Goal: Transaction & Acquisition: Purchase product/service

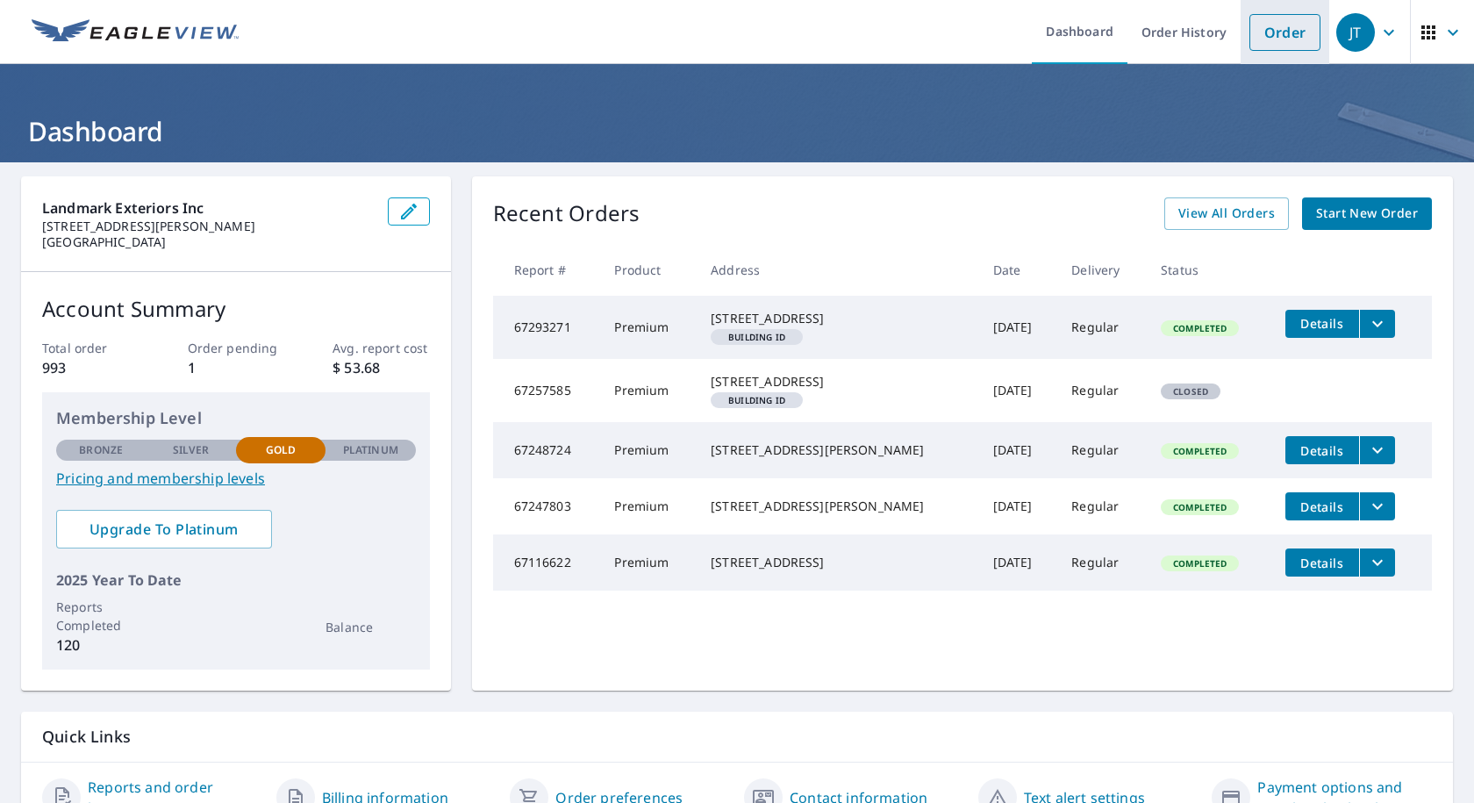
click at [1248, 63] on li "Order" at bounding box center [1285, 32] width 89 height 64
click at [1296, 31] on link "Order" at bounding box center [1284, 32] width 71 height 37
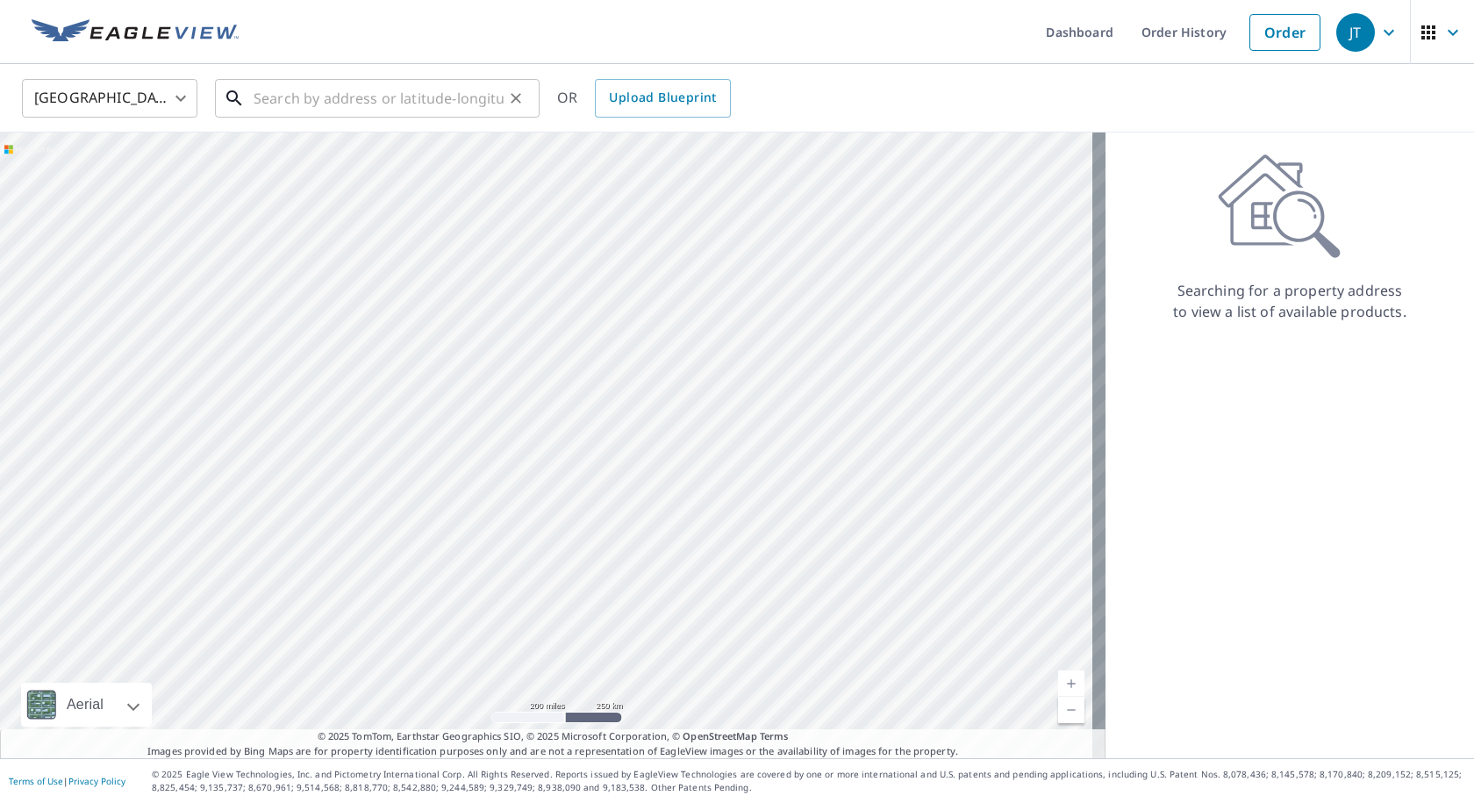
click at [390, 105] on input "text" at bounding box center [379, 98] width 250 height 49
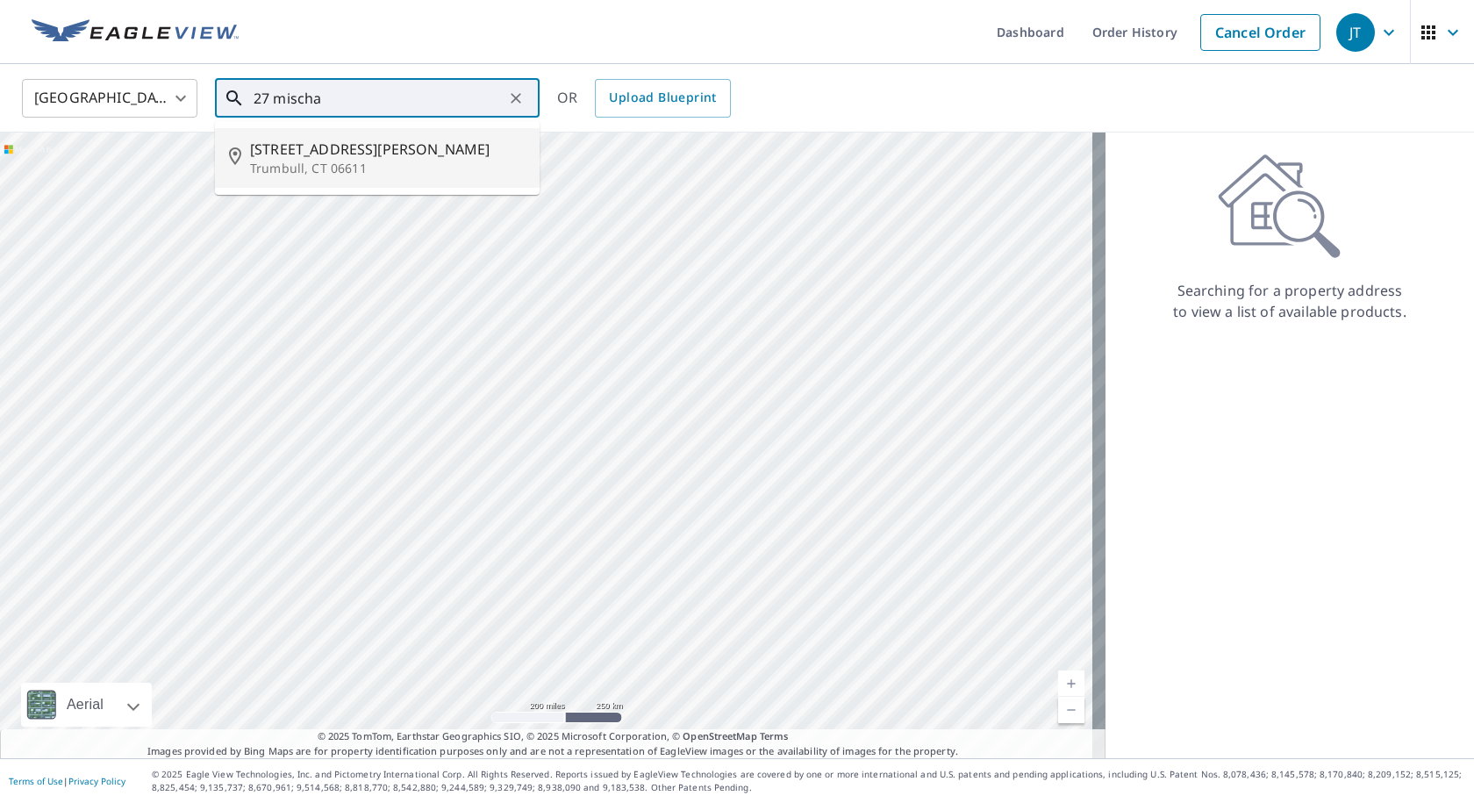
click at [386, 151] on span "[STREET_ADDRESS][PERSON_NAME]" at bounding box center [387, 149] width 275 height 21
type input "[STREET_ADDRESS][PERSON_NAME]"
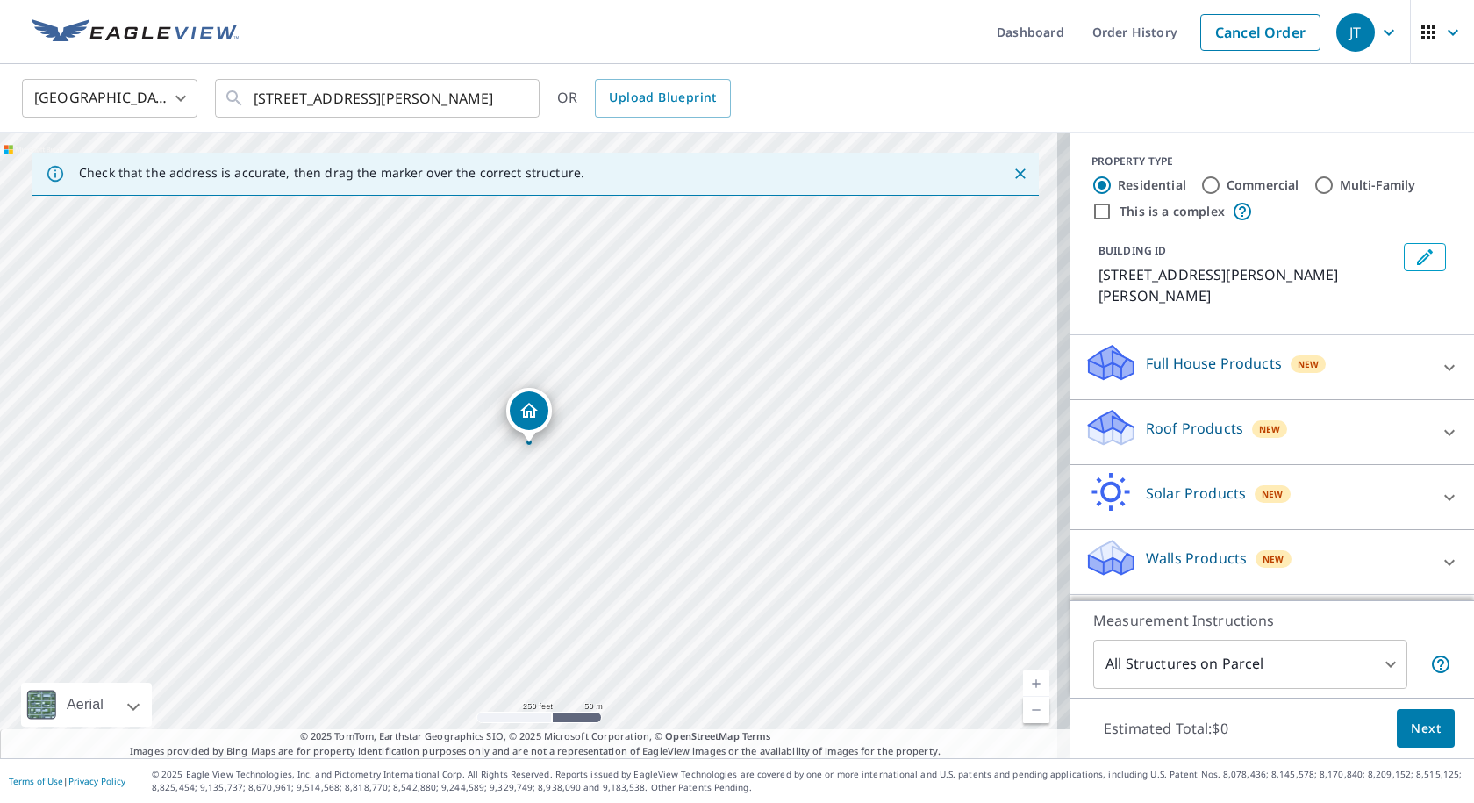
click at [1188, 418] on p "Roof Products" at bounding box center [1194, 428] width 97 height 21
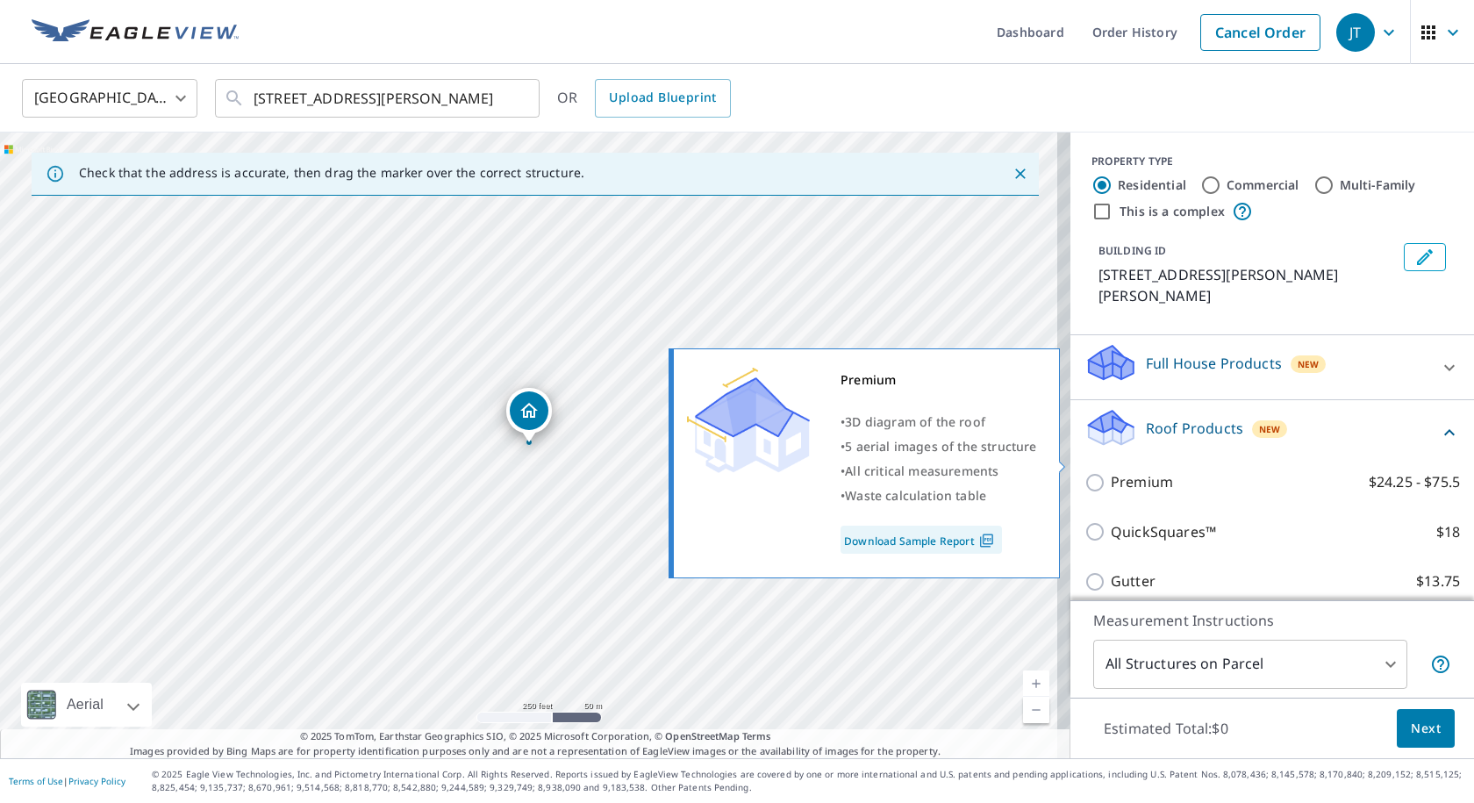
click at [1161, 471] on label "Premium $24.25 - $75.5" at bounding box center [1285, 482] width 349 height 22
click at [1111, 472] on input "Premium $24.25 - $75.5" at bounding box center [1097, 482] width 26 height 21
checkbox input "true"
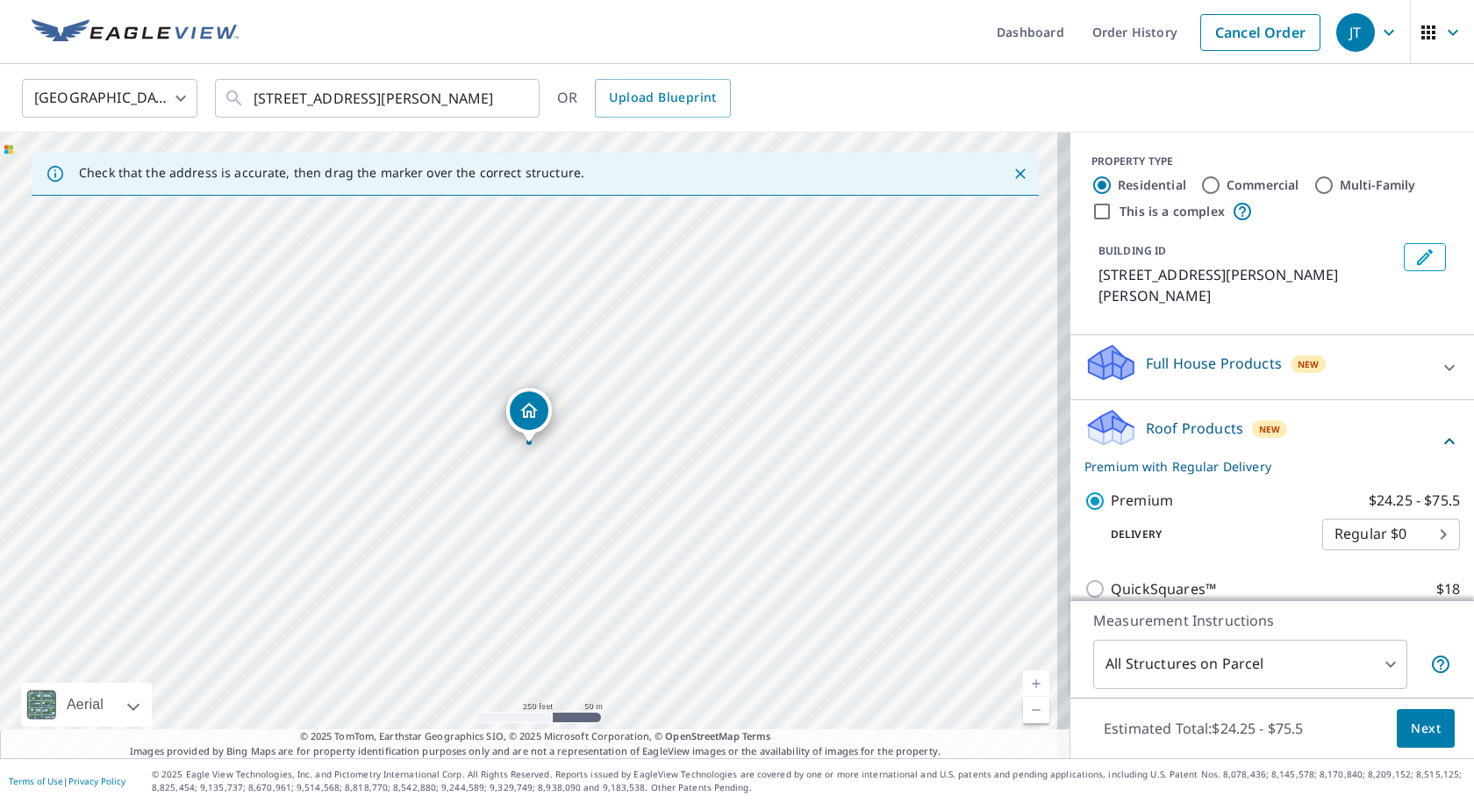
click at [1413, 731] on span "Next" at bounding box center [1426, 729] width 30 height 22
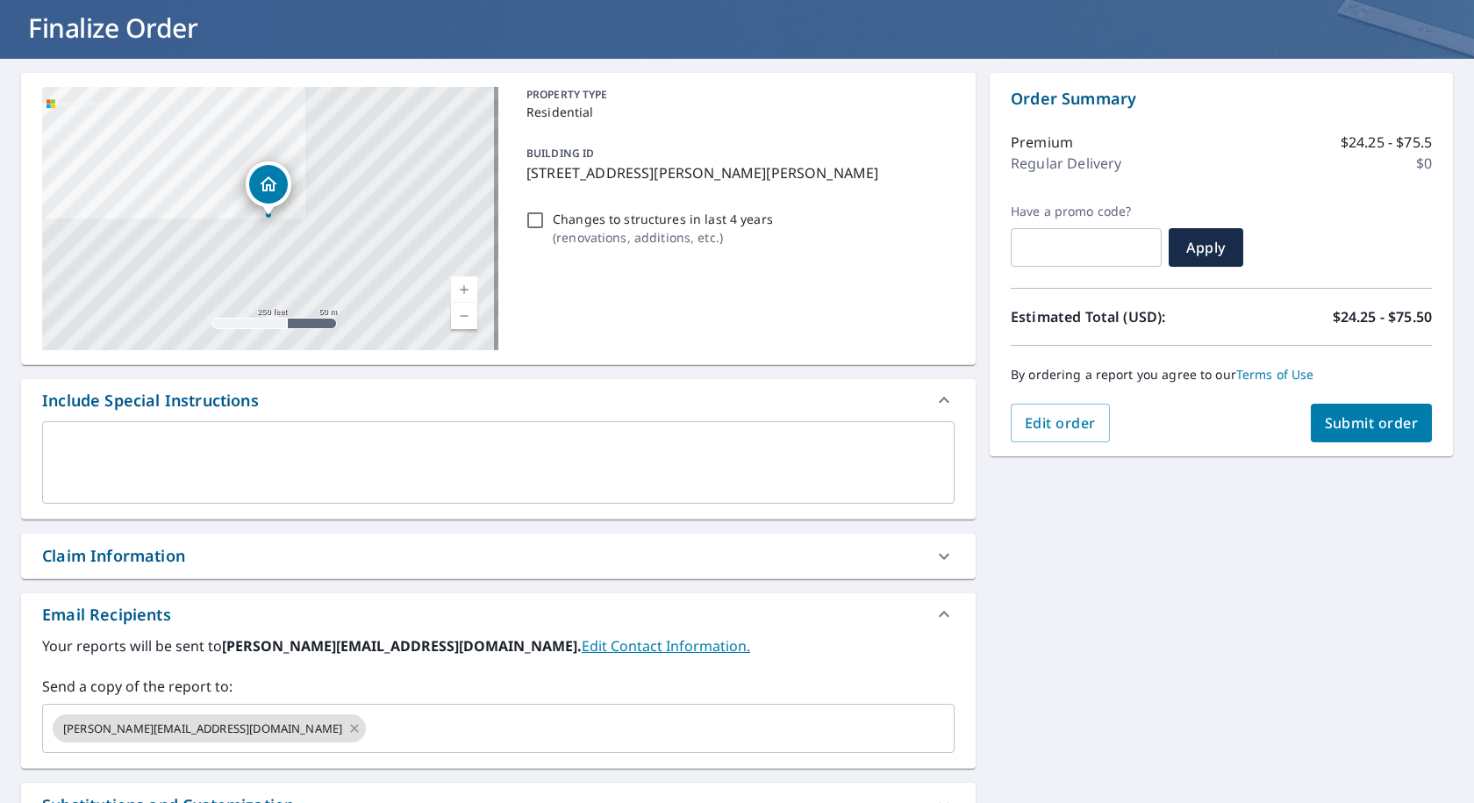
scroll to position [263, 0]
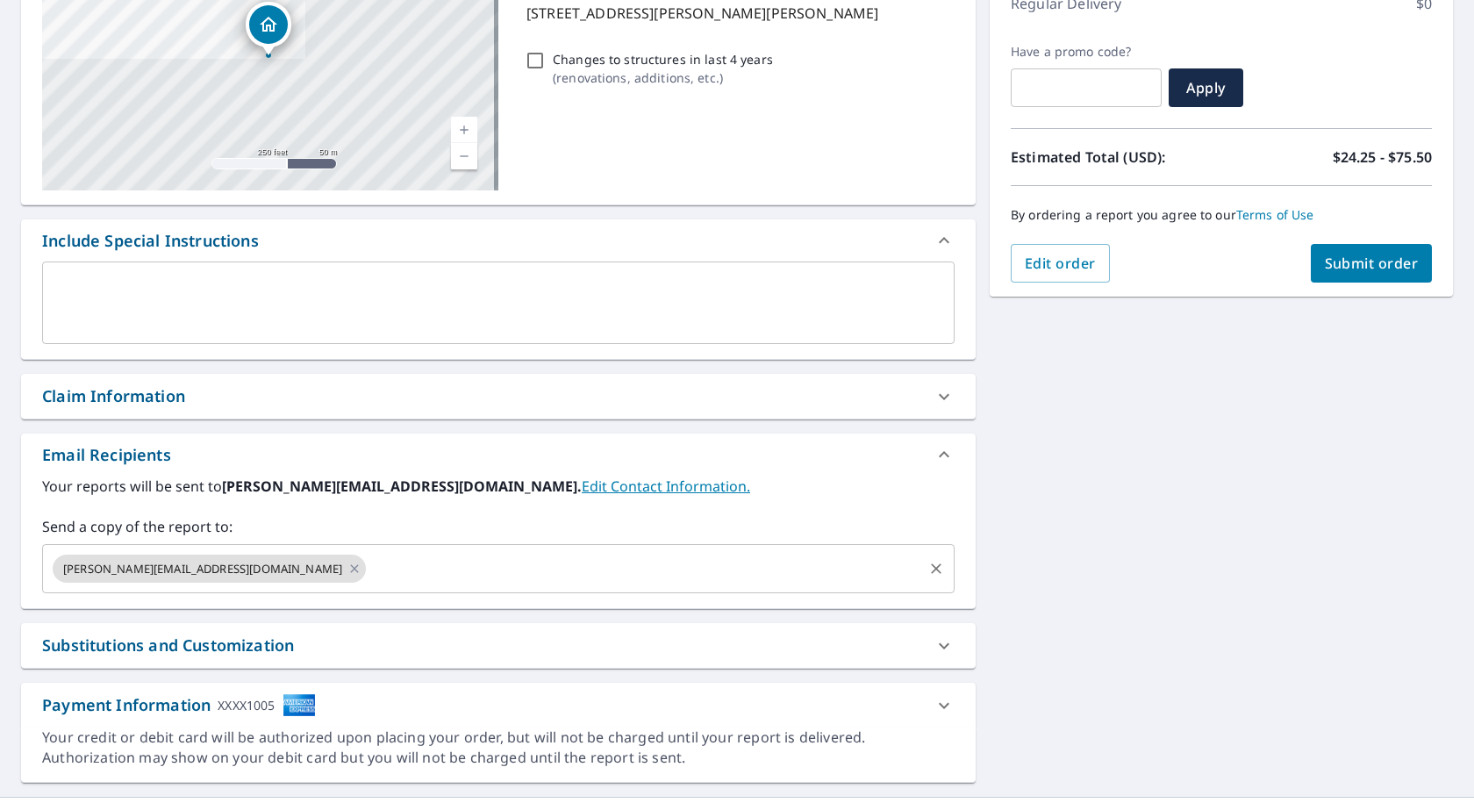
click at [527, 567] on input "text" at bounding box center [644, 568] width 552 height 33
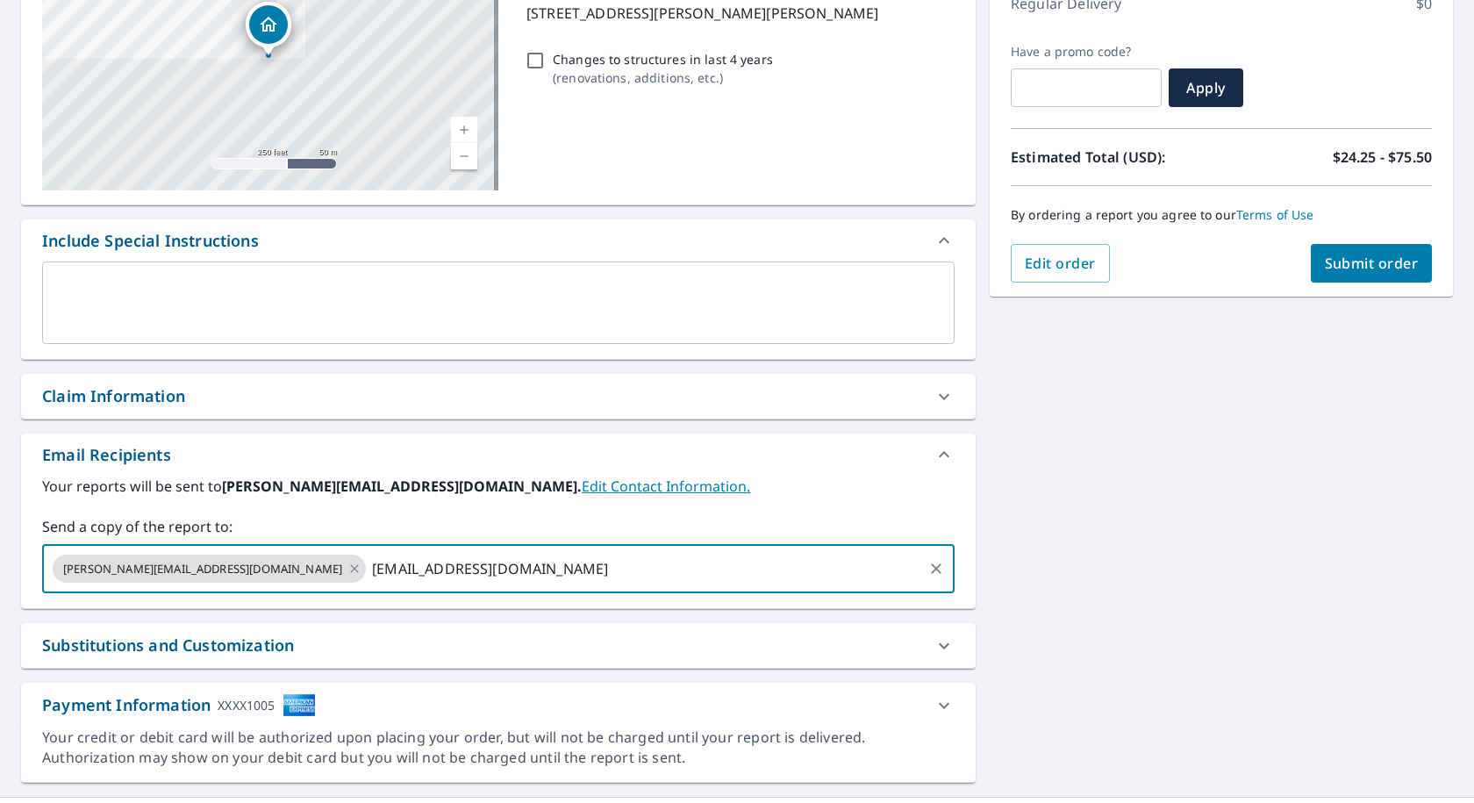
type input "[EMAIL_ADDRESS][DOMAIN_NAME]"
click at [1338, 263] on span "Submit order" at bounding box center [1372, 263] width 94 height 19
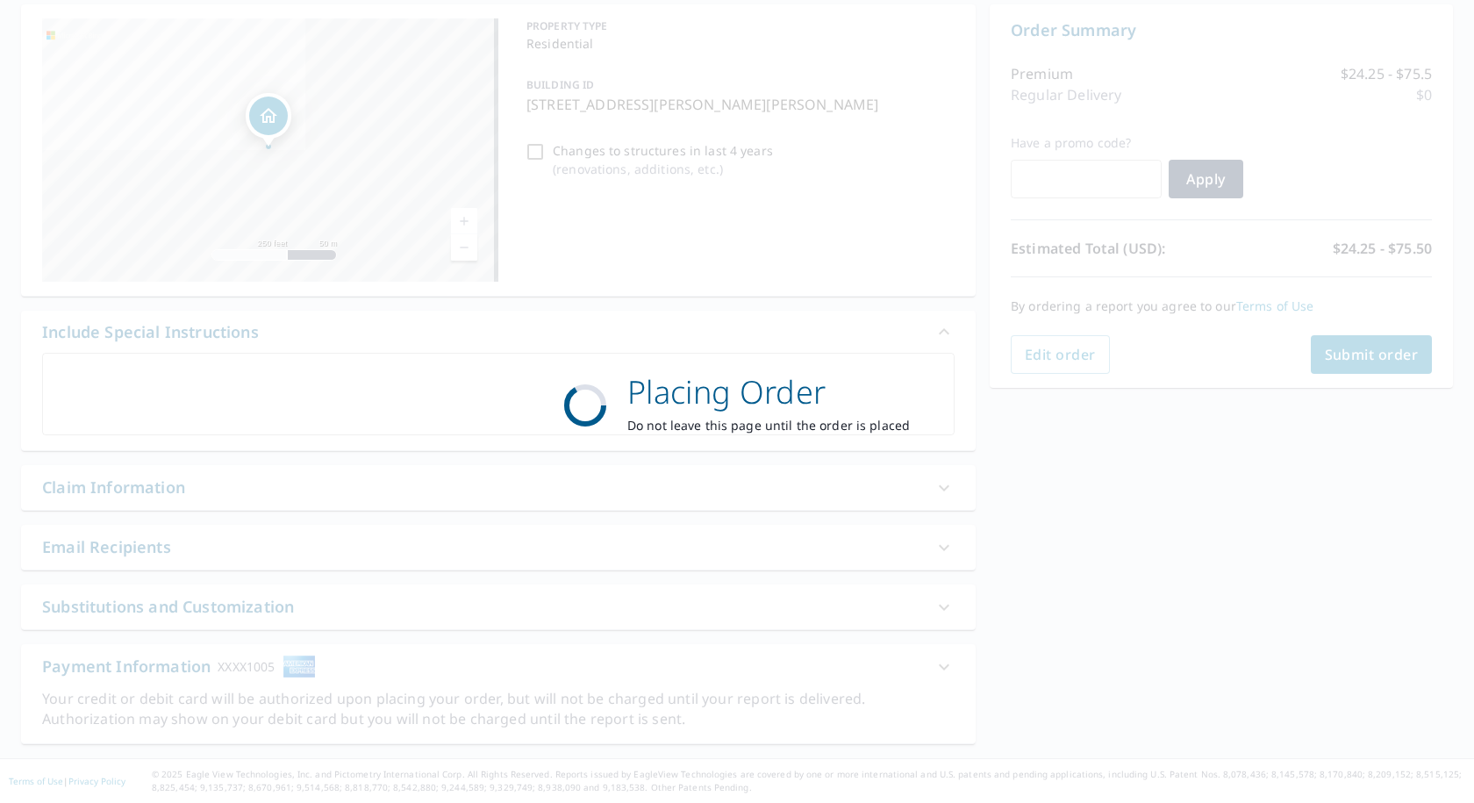
scroll to position [172, 0]
